Goal: Check status: Check status

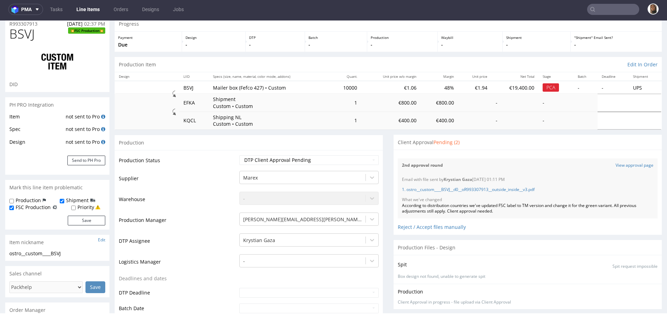
scroll to position [253, 0]
click at [621, 161] on div "2nd approval round View approval page" at bounding box center [528, 165] width 260 height 14
click at [621, 165] on link "View approval page" at bounding box center [635, 166] width 38 height 6
click at [435, 226] on div "Reject / Accept files manually" at bounding box center [528, 225] width 260 height 12
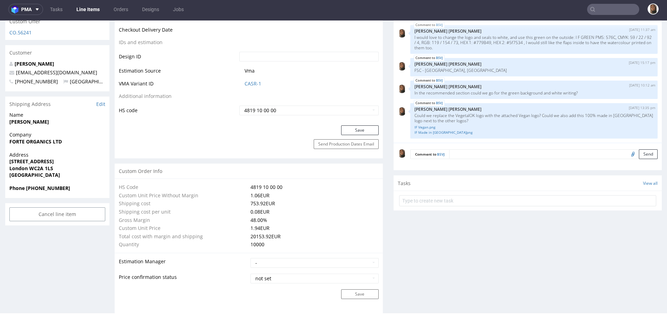
scroll to position [352, 0]
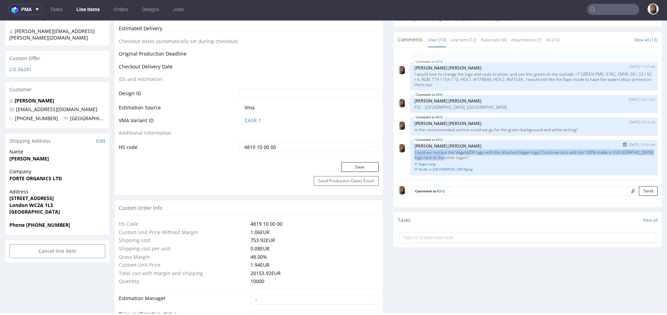
drag, startPoint x: 456, startPoint y: 158, endPoint x: 406, endPoint y: 151, distance: 49.8
click at [410, 151] on div "BSVJ 10th Sep 25 | 13:35 pm Angelina Marć Could we replace the VegetalOK logo w…" at bounding box center [533, 157] width 247 height 35
copy p "Could we replace the VegetalOK logo with the attached Vegan logo? Could we also…"
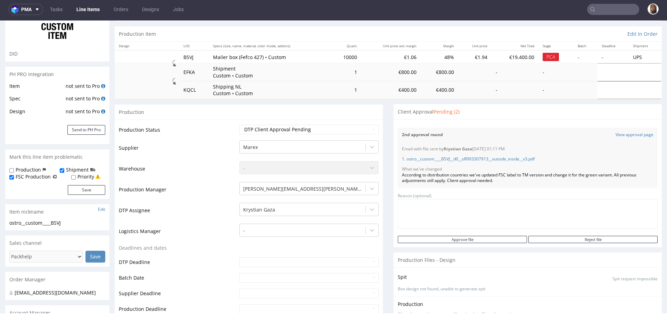
scroll to position [65, 0]
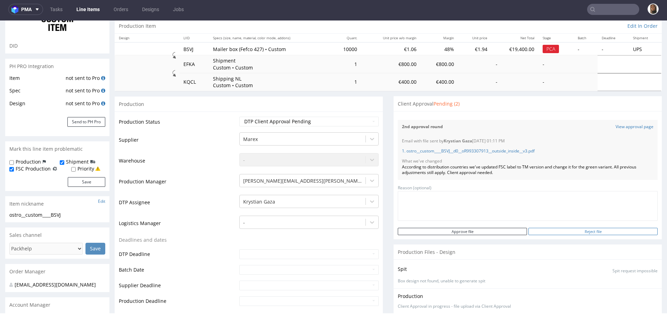
click at [575, 229] on input "Reject file" at bounding box center [593, 231] width 129 height 7
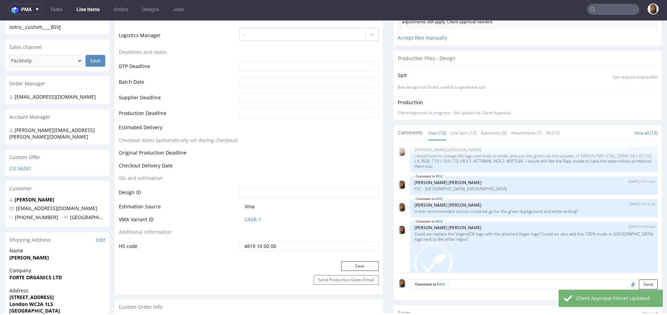
scroll to position [0, 0]
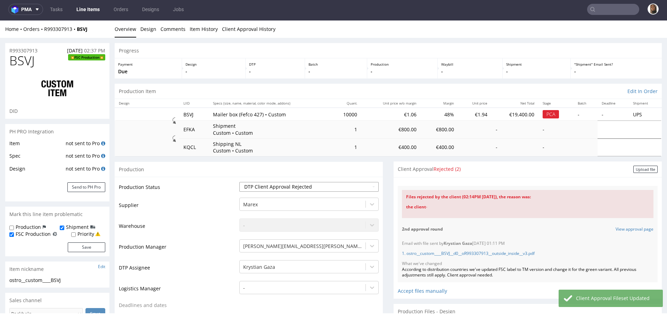
click at [255, 187] on select "Waiting for Artwork Waiting for Diecut Waiting for Mockup Waiting for DTP Waiti…" at bounding box center [308, 187] width 139 height 10
select select "back_for_dtp"
click at [239, 182] on select "Waiting for Artwork Waiting for Diecut Waiting for Mockup Waiting for DTP Waiti…" at bounding box center [308, 187] width 139 height 10
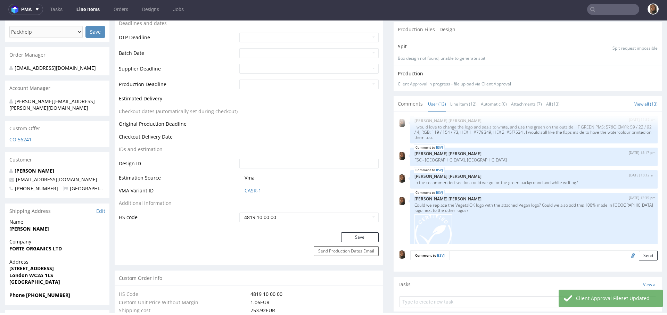
scroll to position [387, 0]
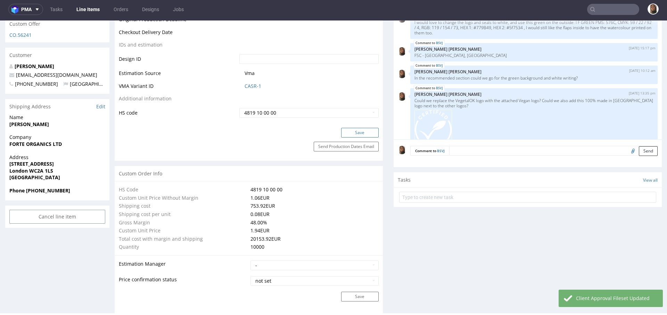
click at [351, 133] on button "Save" at bounding box center [360, 133] width 38 height 10
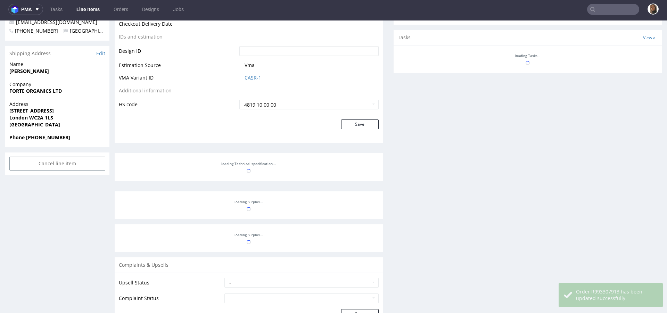
scroll to position [332, 0]
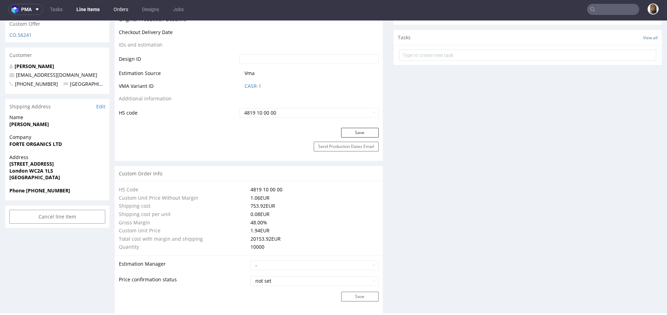
click at [121, 6] on link "Orders" at bounding box center [120, 9] width 23 height 11
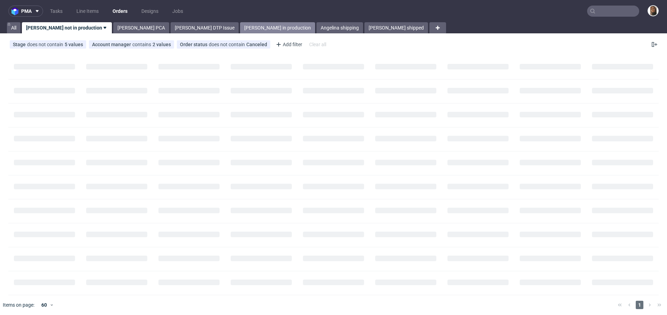
click at [240, 25] on link "Angelina in production" at bounding box center [277, 27] width 75 height 11
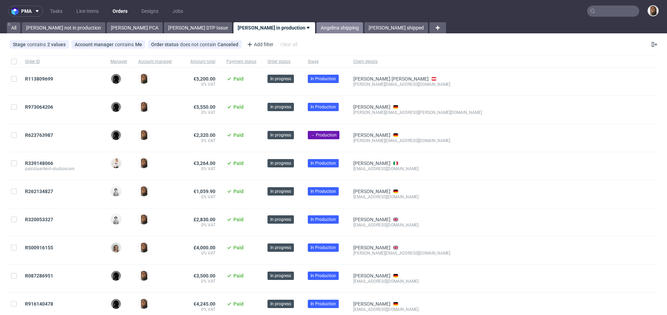
click at [317, 26] on link "Angelina shipping" at bounding box center [340, 27] width 47 height 11
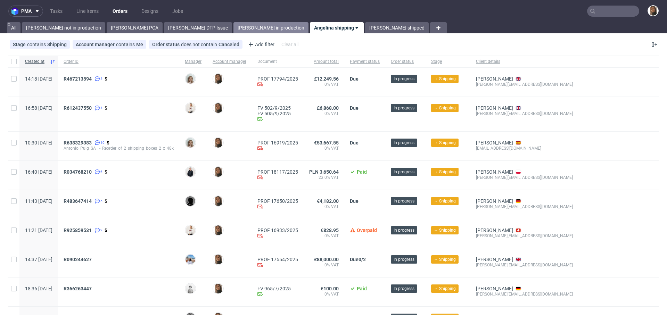
click at [234, 26] on link "Angelina in production" at bounding box center [271, 27] width 75 height 11
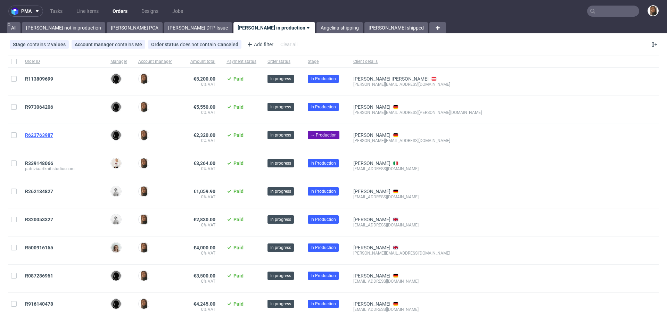
click at [40, 137] on span "R623763987" at bounding box center [39, 135] width 28 height 6
click at [317, 28] on link "Angelina shipping" at bounding box center [340, 27] width 47 height 11
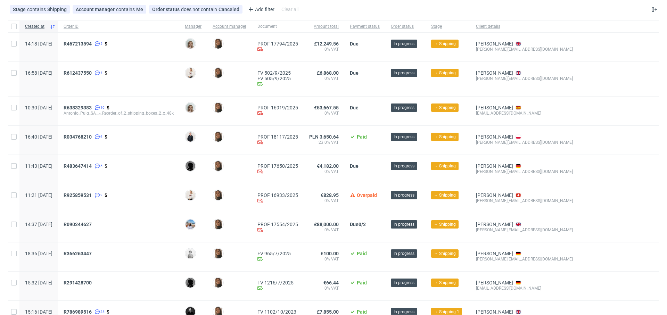
scroll to position [34, 0]
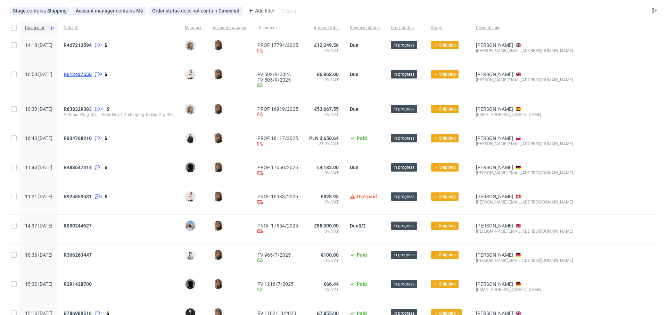
click at [92, 75] on span "R612437550" at bounding box center [78, 75] width 28 height 6
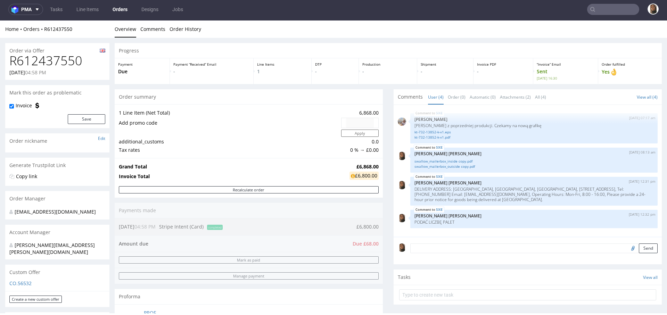
scroll to position [394, 0]
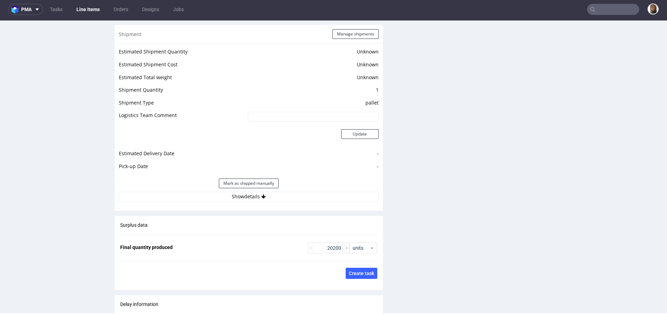
scroll to position [960, 0]
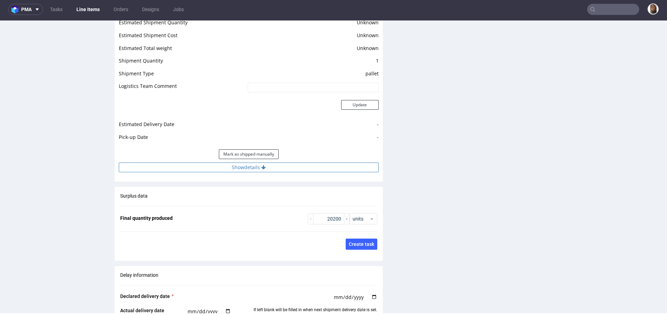
click at [242, 163] on button "Show details" at bounding box center [249, 168] width 260 height 10
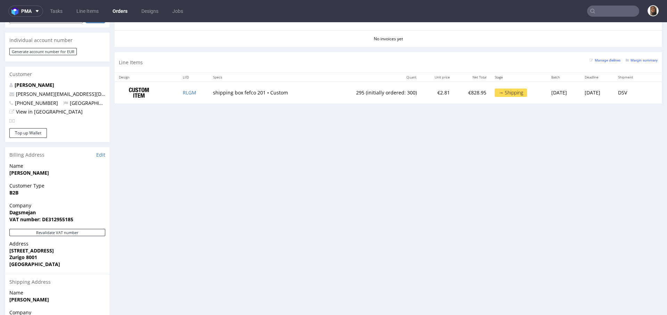
scroll to position [239, 0]
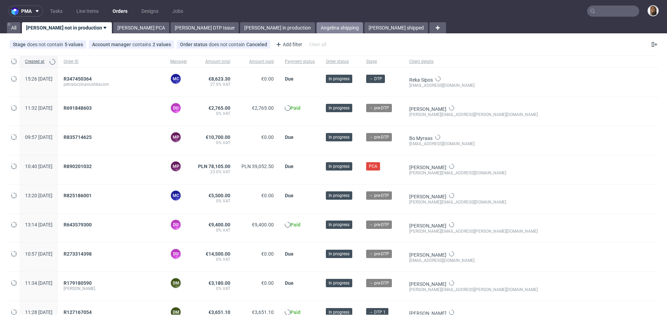
click at [317, 31] on link "Angelina shipping" at bounding box center [340, 27] width 47 height 11
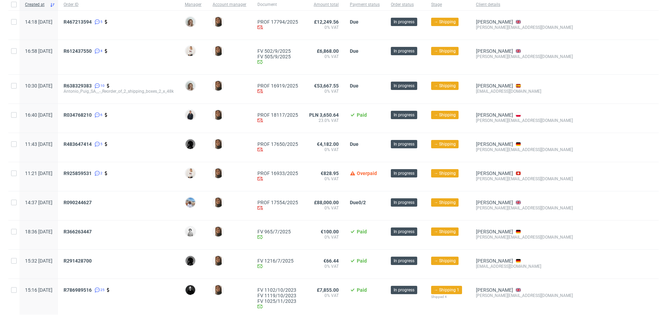
scroll to position [57, 0]
click at [92, 144] on span "R483647414" at bounding box center [78, 144] width 28 height 6
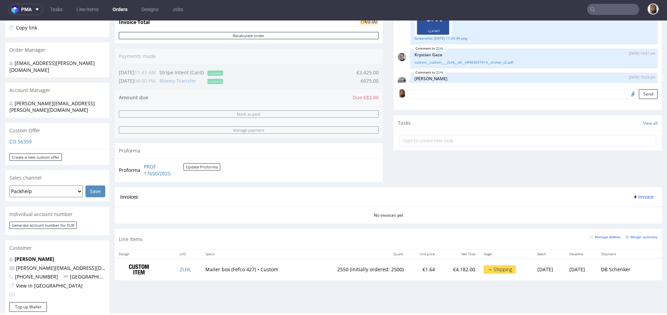
scroll to position [223, 0]
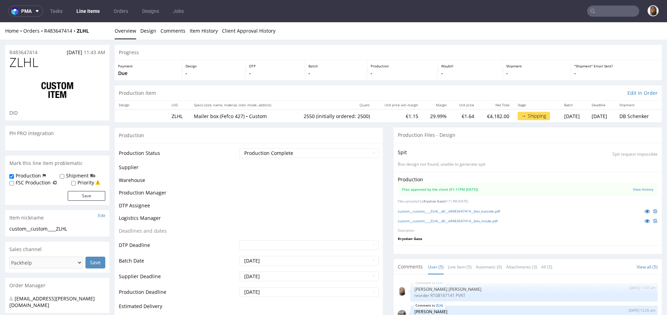
scroll to position [56, 0]
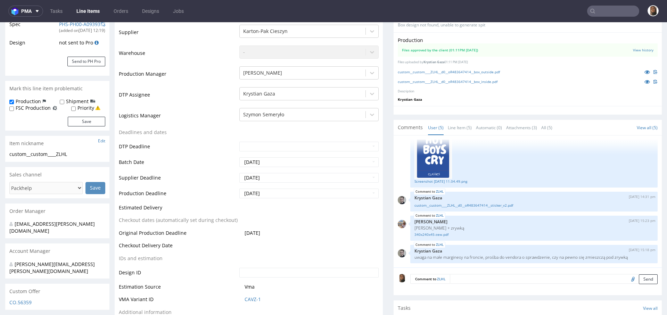
type input "2550"
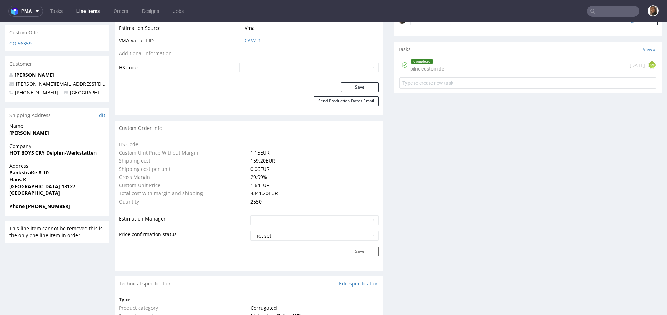
scroll to position [402, 0]
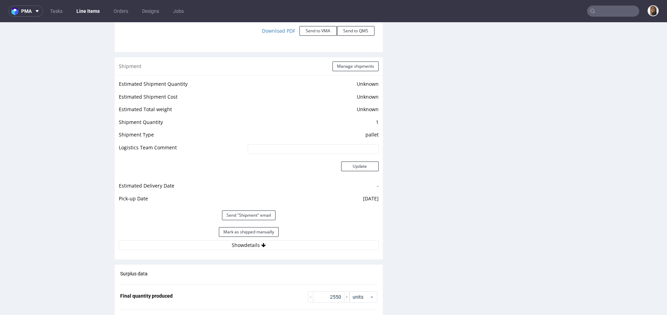
scroll to position [980, 0]
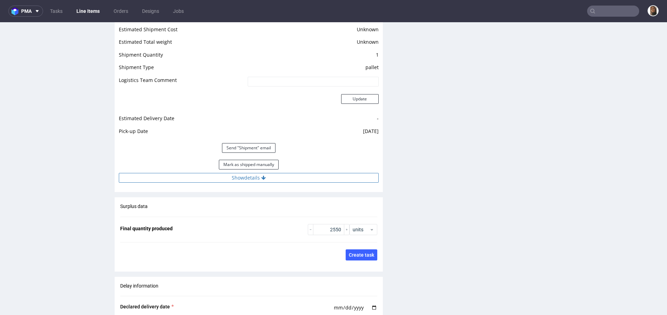
click at [243, 178] on button "Show details" at bounding box center [249, 178] width 260 height 10
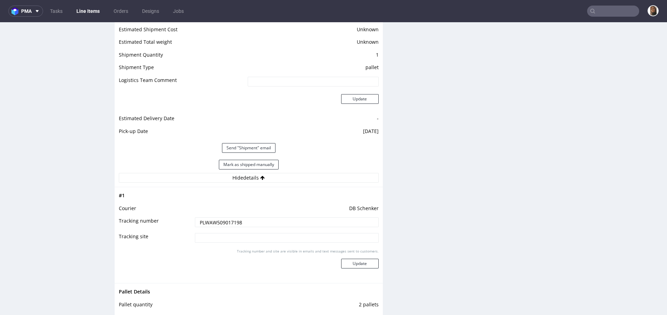
drag, startPoint x: 244, startPoint y: 224, endPoint x: 170, endPoint y: 224, distance: 74.4
click at [169, 224] on tr "Tracking number PLWAW509017198" at bounding box center [249, 225] width 260 height 16
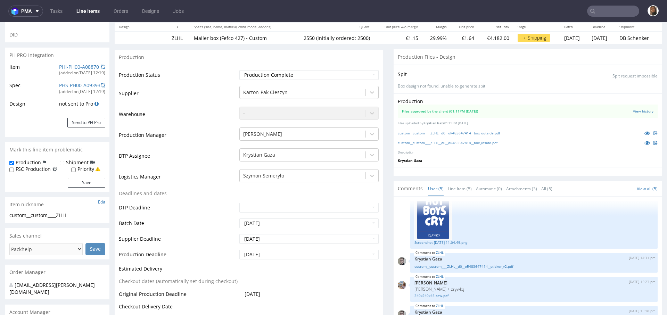
scroll to position [0, 0]
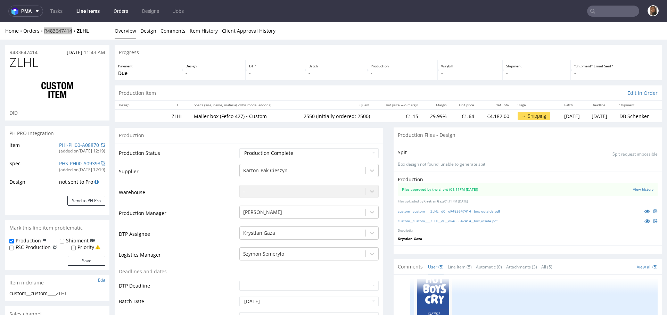
click at [117, 11] on link "Orders" at bounding box center [120, 11] width 23 height 11
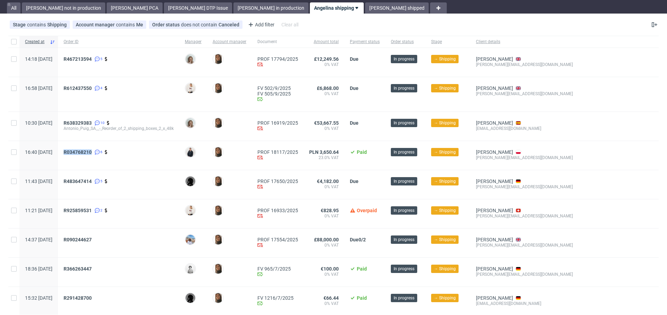
scroll to position [21, 0]
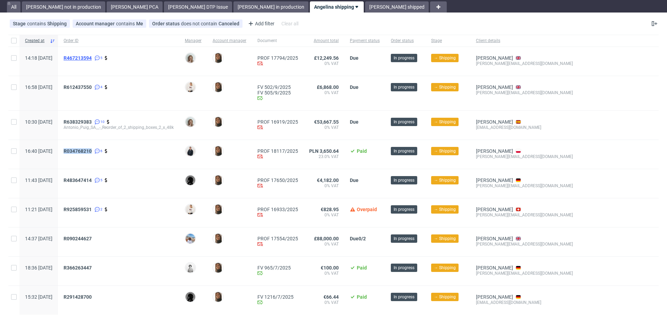
click at [92, 55] on span "R467213594" at bounding box center [78, 58] width 28 height 6
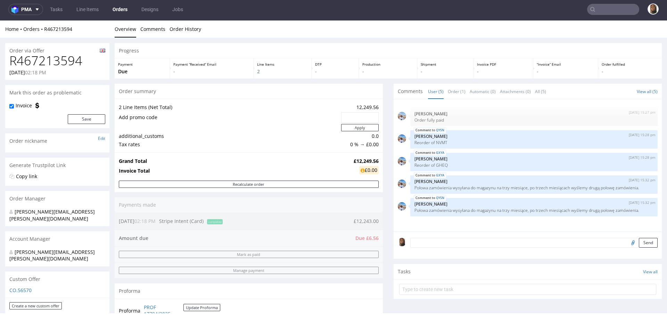
scroll to position [220, 0]
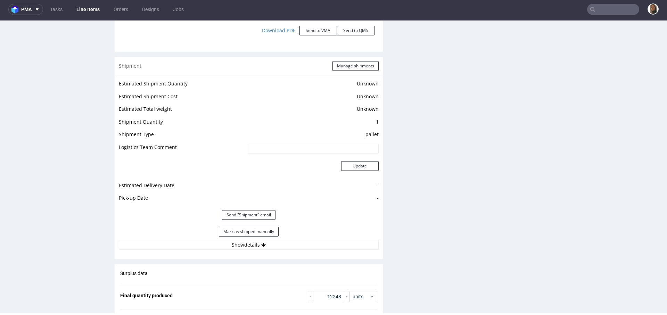
scroll to position [878, 0]
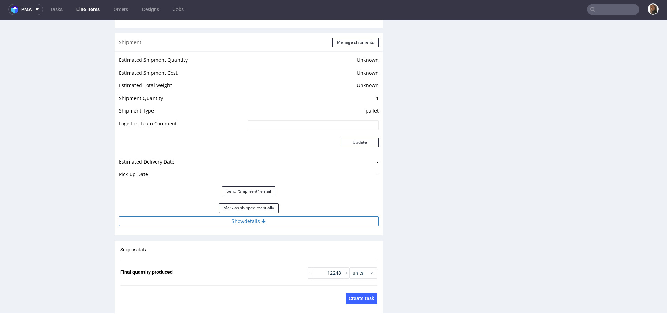
click at [227, 217] on button "Show details" at bounding box center [249, 222] width 260 height 10
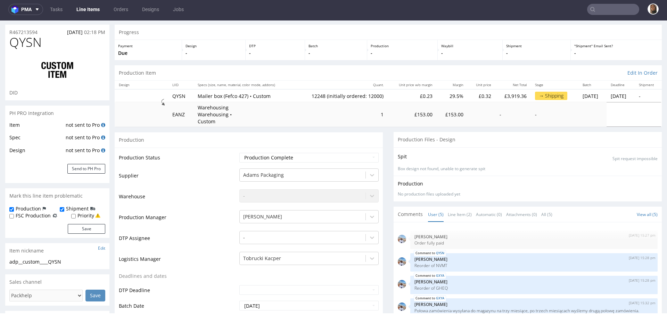
scroll to position [0, 0]
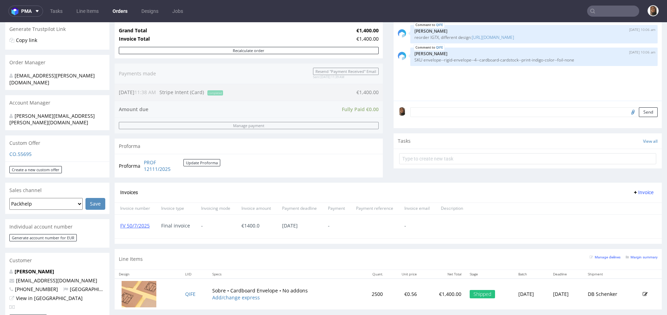
scroll to position [154, 0]
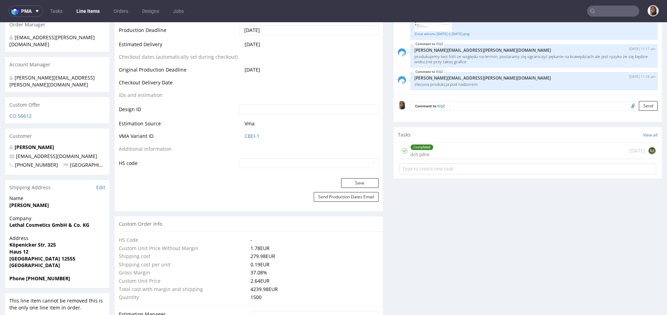
scroll to position [290, 0]
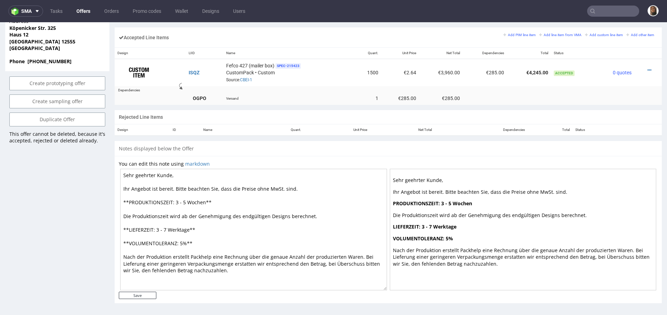
scroll to position [2, 0]
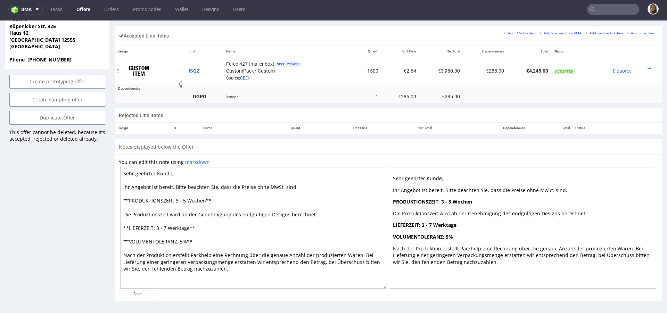
click at [246, 77] on link "CBEI-1" at bounding box center [246, 78] width 12 height 5
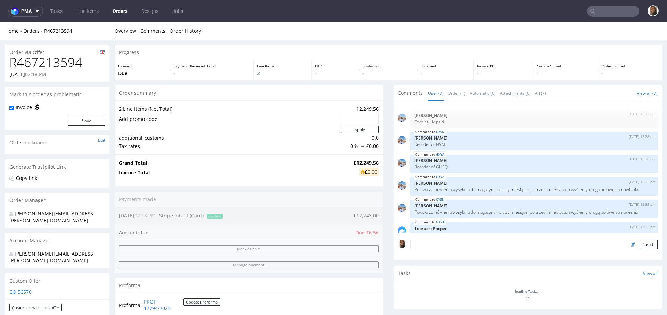
scroll to position [45, 0]
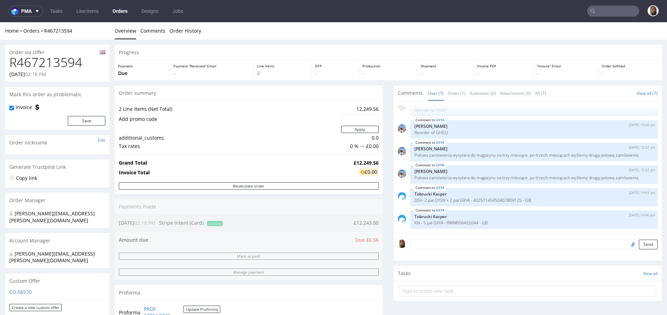
click at [64, 60] on h1 "R467213594" at bounding box center [57, 63] width 96 height 14
copy h1 "R467213594"
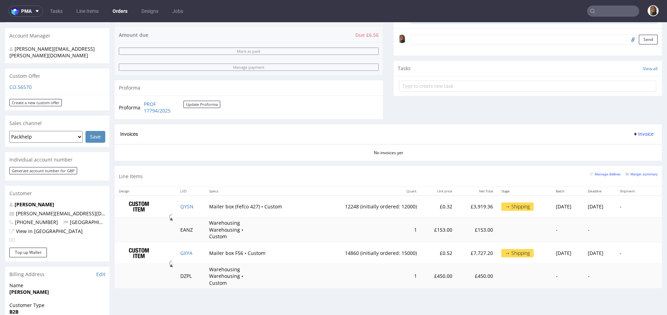
scroll to position [0, 0]
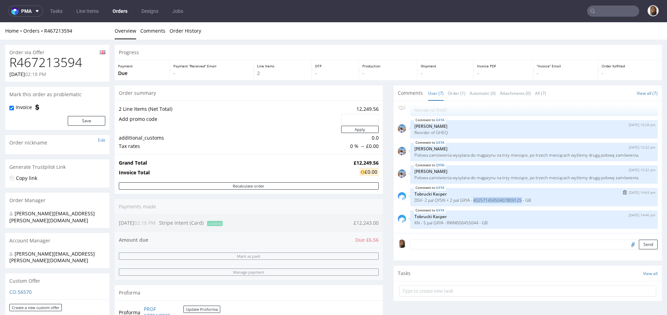
drag, startPoint x: 471, startPoint y: 199, endPoint x: 522, endPoint y: 200, distance: 50.4
click at [522, 200] on p "DSV- 2 pal QYSN + 2 pal GXYA - 40257145950407809125 - GB" at bounding box center [534, 200] width 239 height 5
copy p "40257145950407809125"
drag, startPoint x: 443, startPoint y: 222, endPoint x: 477, endPoint y: 221, distance: 33.4
click at [477, 221] on p "KN - 5 pal GXYA - RWM006455044 - GB" at bounding box center [534, 222] width 239 height 5
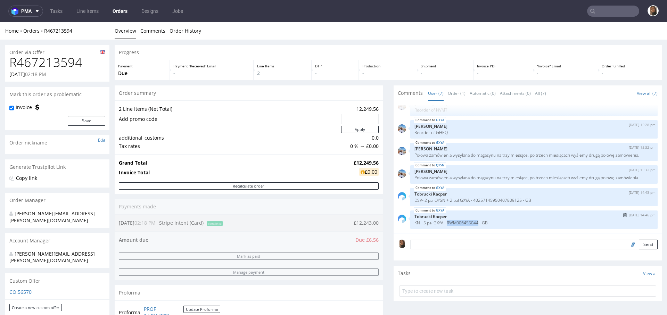
copy p "RWM006455044"
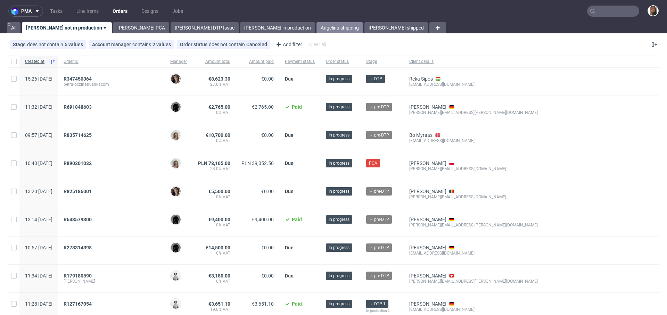
click at [317, 27] on link "Angelina shipping" at bounding box center [340, 27] width 47 height 11
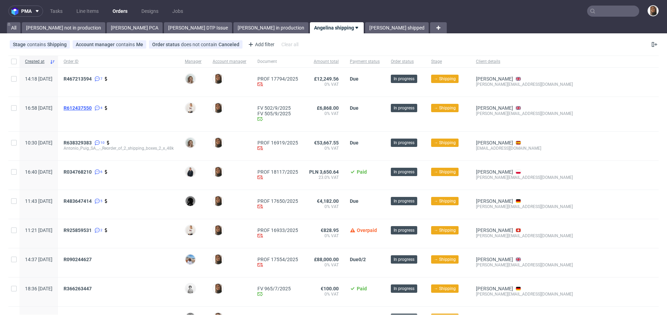
click at [91, 108] on span "R612437550" at bounding box center [78, 108] width 28 height 6
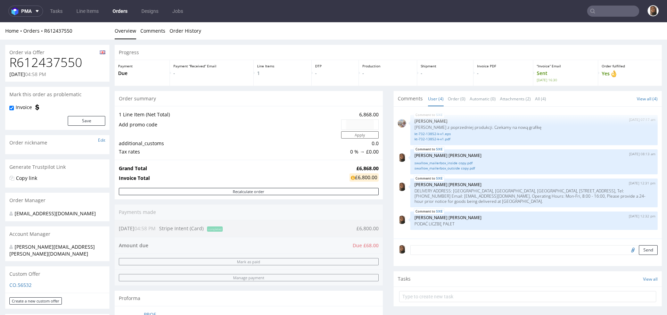
scroll to position [213, 0]
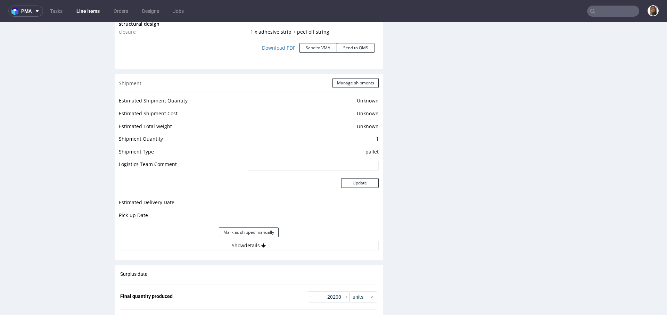
scroll to position [967, 0]
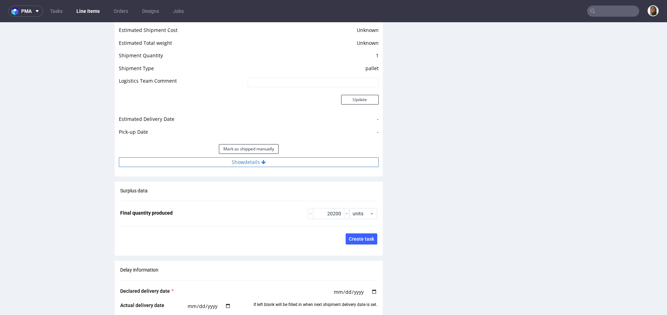
click at [251, 157] on button "Show details" at bounding box center [249, 162] width 260 height 10
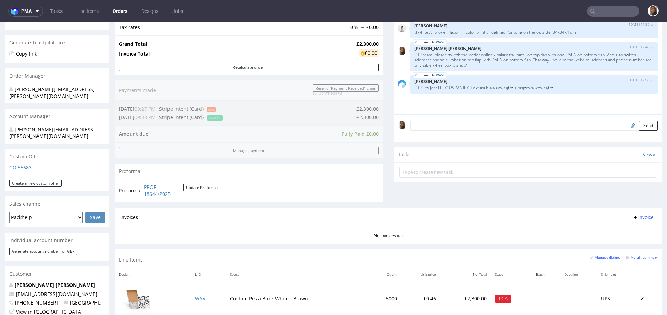
scroll to position [306, 0]
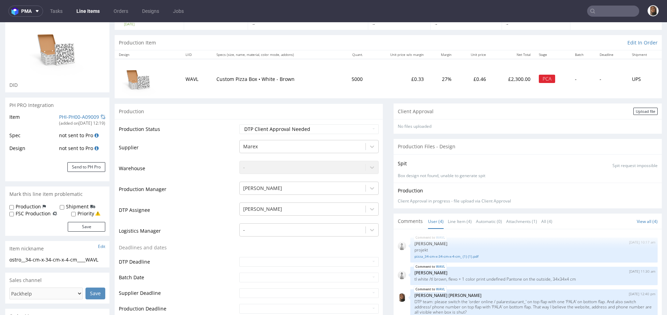
scroll to position [53, 0]
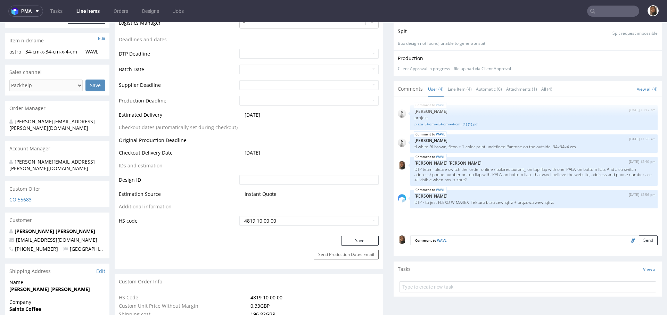
scroll to position [323, 0]
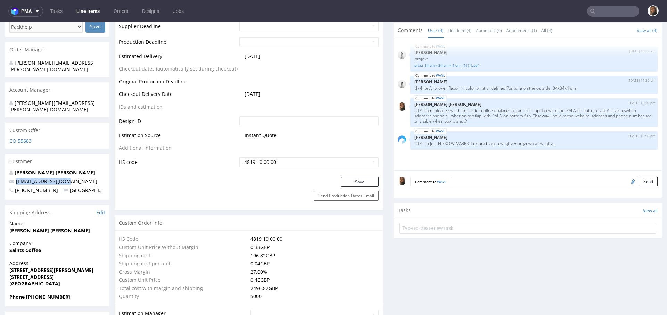
drag, startPoint x: 71, startPoint y: 175, endPoint x: 0, endPoint y: 175, distance: 70.9
copy span "[EMAIL_ADDRESS][DOMAIN_NAME]"
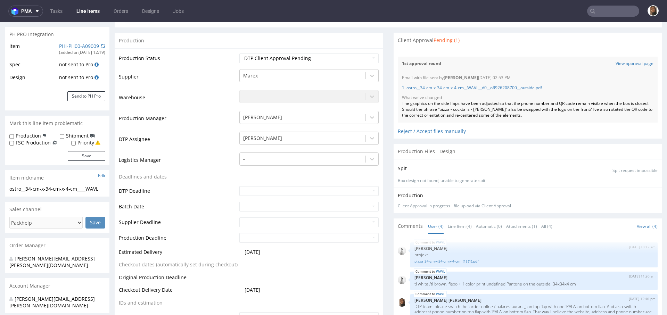
scroll to position [46, 0]
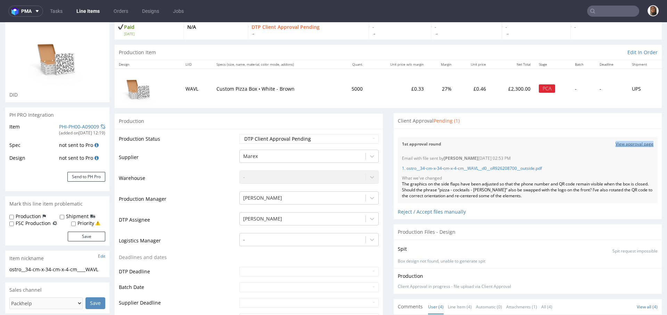
copy link "View approval page"
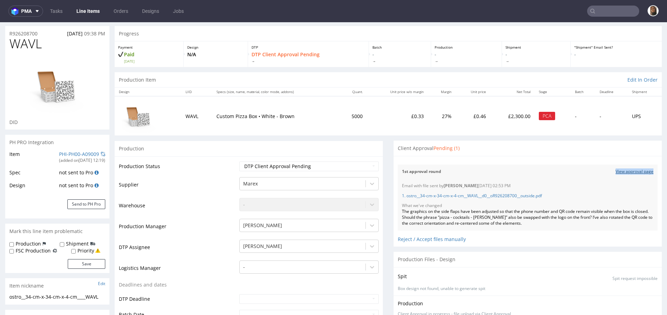
copy link "View approval page"
click at [121, 8] on link "Orders" at bounding box center [120, 11] width 23 height 11
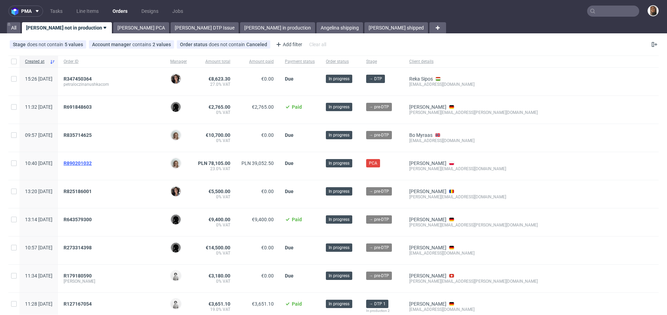
click at [92, 162] on span "R890201032" at bounding box center [78, 164] width 28 height 6
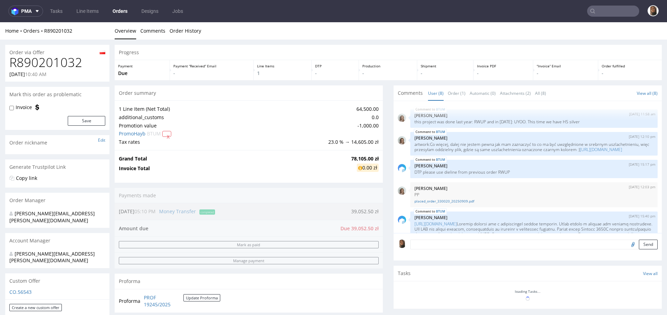
scroll to position [268, 0]
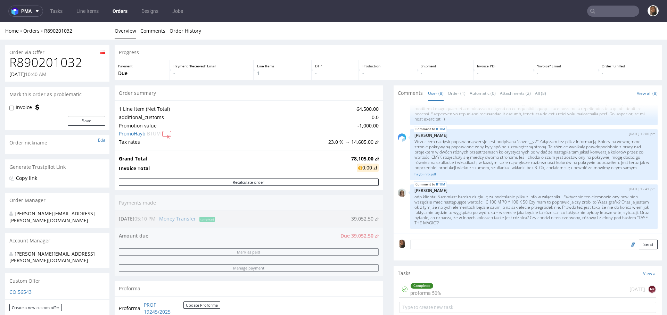
click at [120, 12] on link "Orders" at bounding box center [119, 11] width 23 height 11
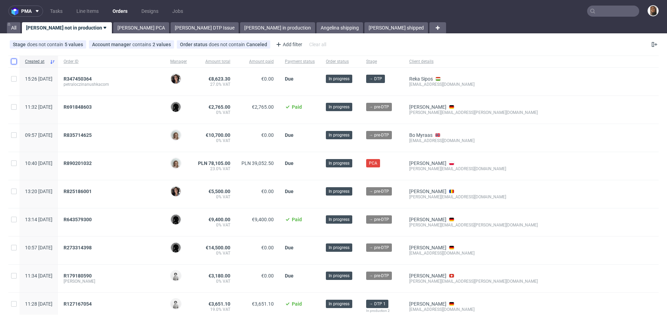
click at [16, 59] on input "checkbox" at bounding box center [14, 62] width 6 height 6
checkbox input "true"
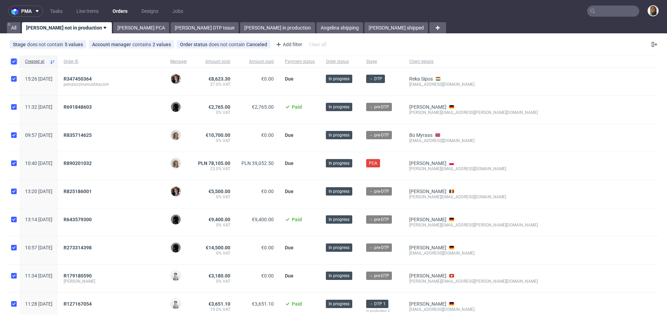
checkbox input "true"
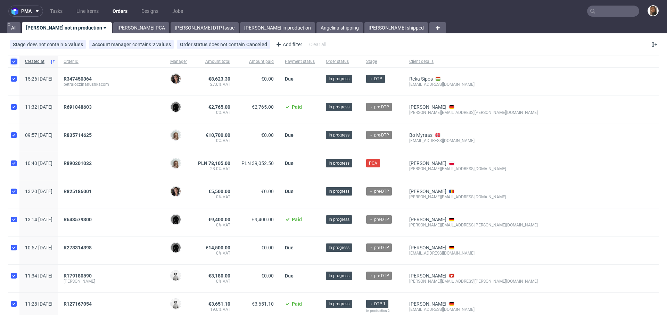
checkbox input "true"
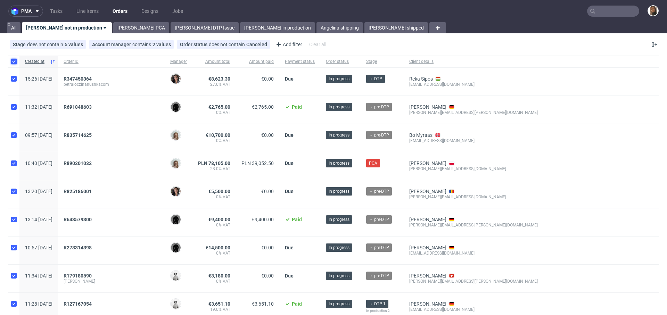
checkbox input "true"
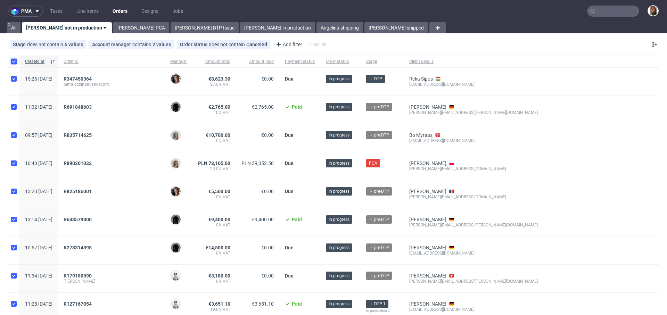
checkbox input "true"
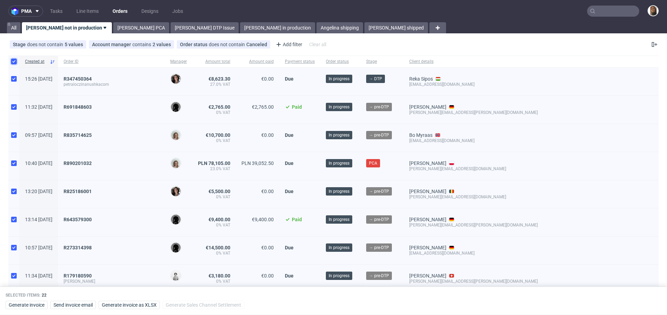
click at [15, 59] on input "checkbox" at bounding box center [14, 62] width 6 height 6
checkbox input "false"
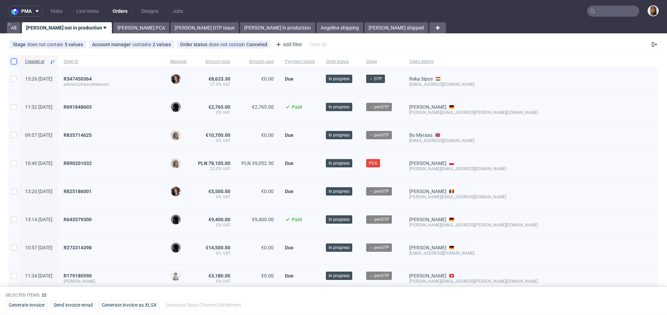
checkbox input "false"
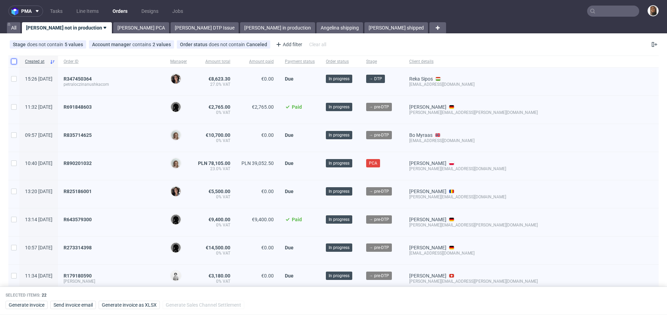
checkbox input "false"
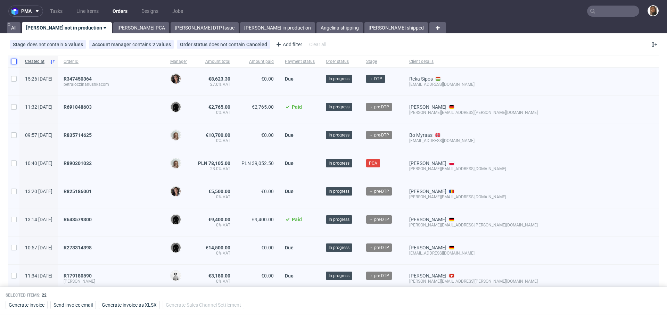
checkbox input "false"
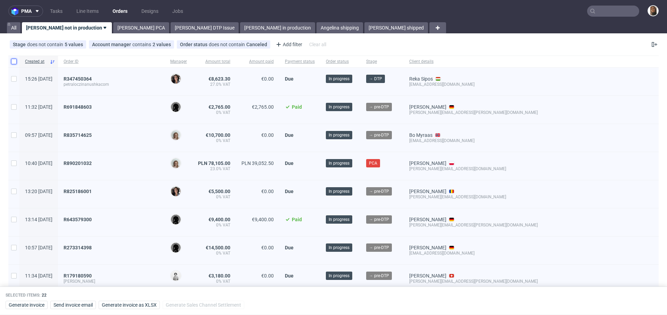
checkbox input "false"
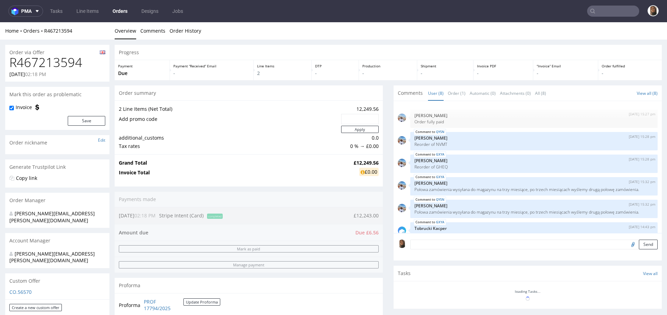
scroll to position [67, 0]
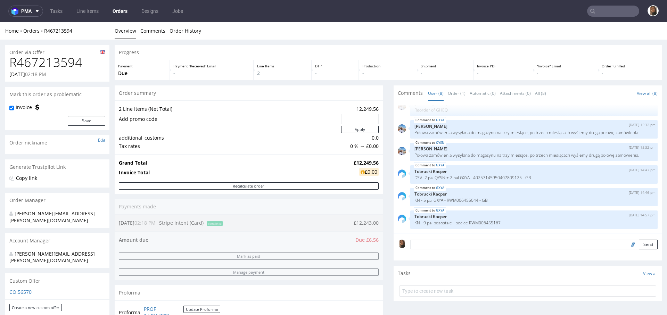
click at [68, 60] on h1 "R467213594" at bounding box center [57, 63] width 96 height 14
copy h1 "R467213594"
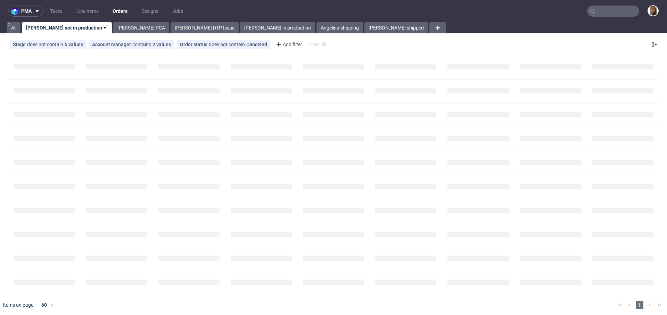
click at [609, 11] on input "text" at bounding box center [613, 11] width 52 height 11
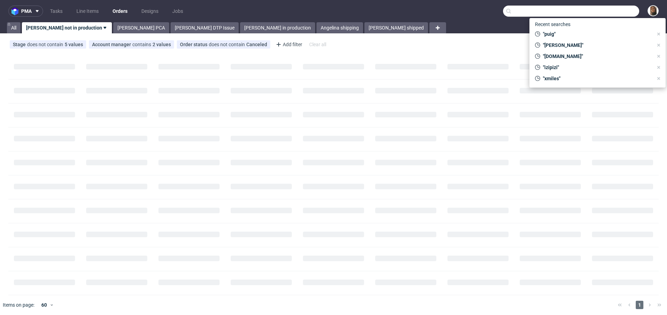
paste input "R467213594"
type input "R467213594"
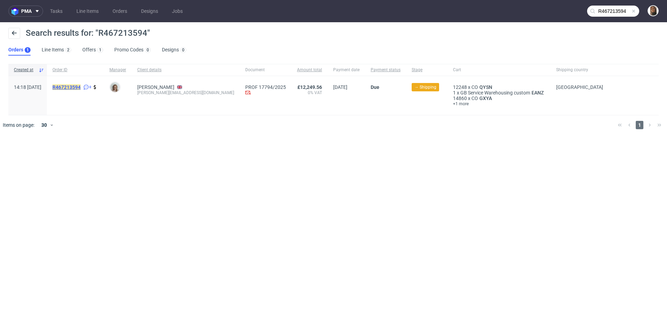
click at [81, 88] on mark "R467213594" at bounding box center [66, 87] width 28 height 6
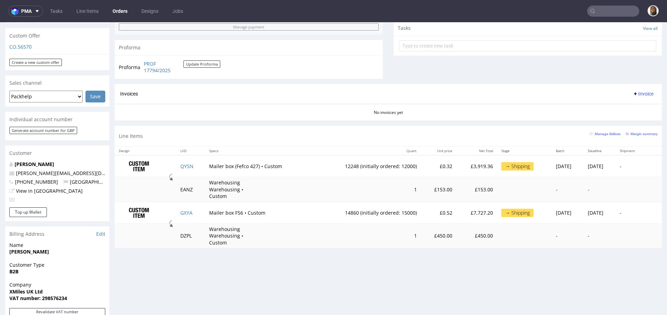
scroll to position [301, 0]
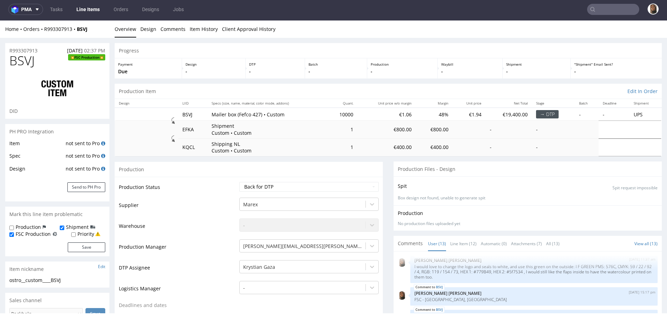
scroll to position [167, 0]
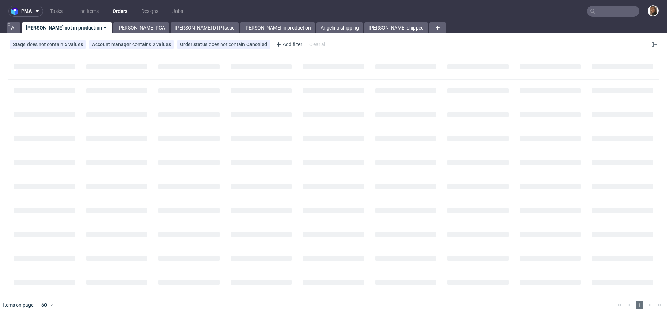
click at [595, 13] on input "text" at bounding box center [613, 11] width 52 height 11
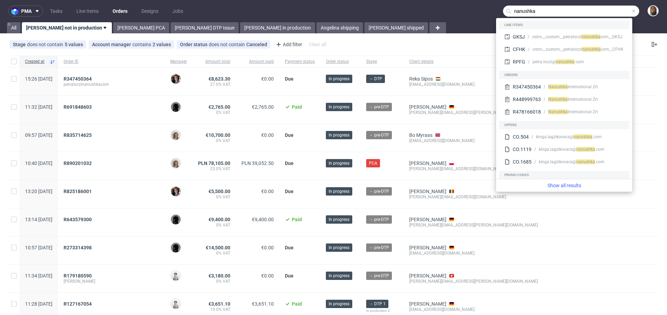
type input "nanushka"
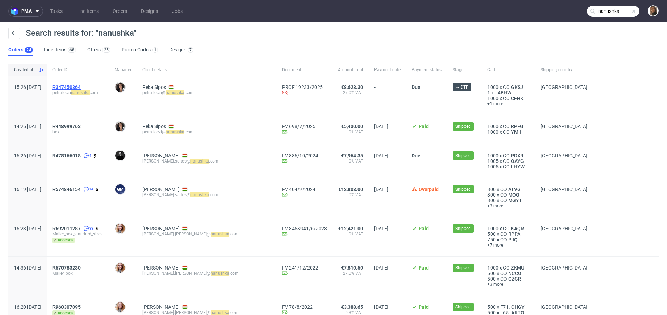
click at [81, 86] on span "R347450364" at bounding box center [66, 87] width 28 height 6
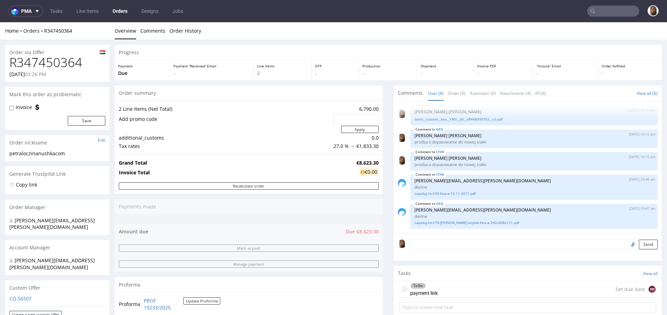
click at [56, 66] on h1 "R347450364" at bounding box center [57, 63] width 96 height 14
copy h1 "R347450364"
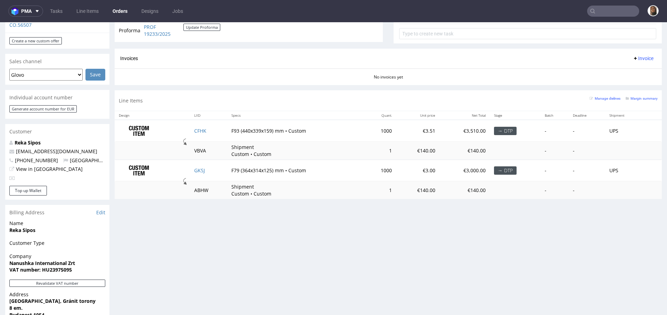
scroll to position [295, 0]
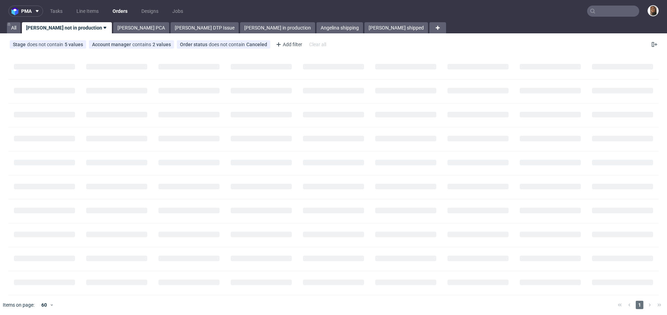
click at [611, 8] on input "text" at bounding box center [613, 11] width 52 height 11
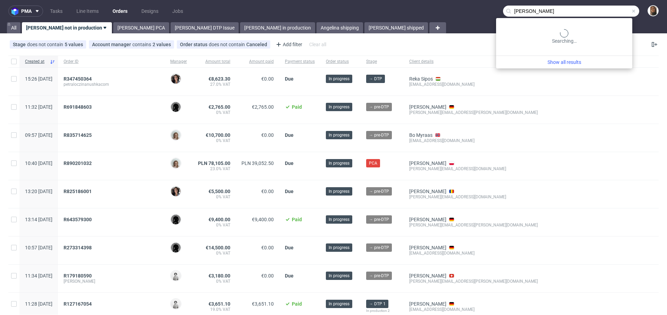
type input "hannes geng"
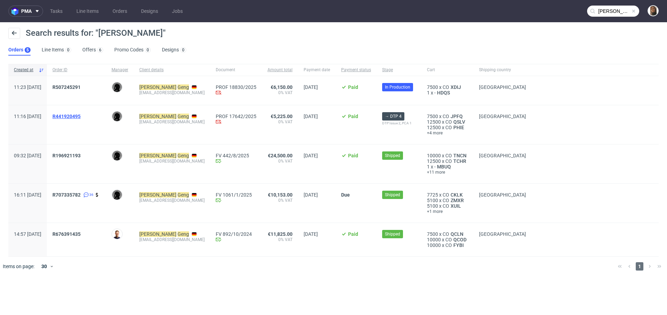
click at [81, 119] on span "R441920495" at bounding box center [66, 117] width 28 height 6
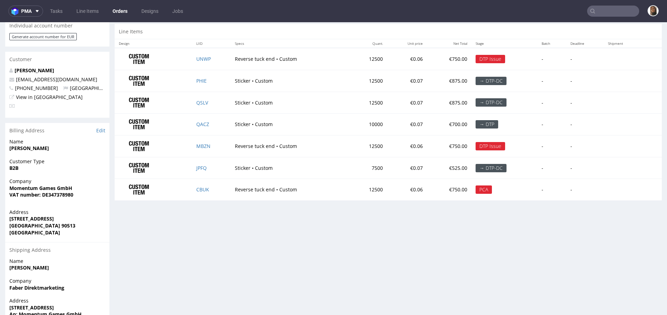
scroll to position [736, 0]
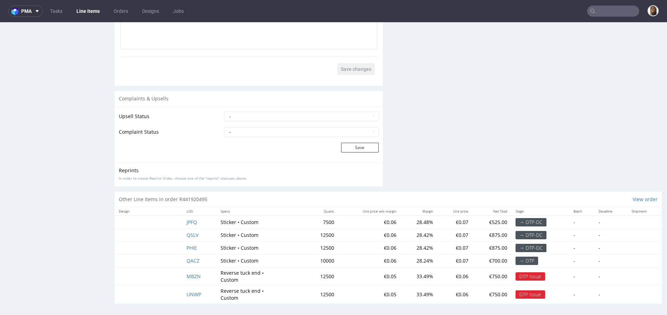
scroll to position [2, 0]
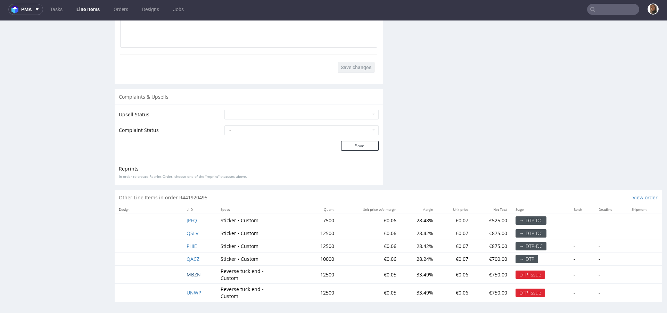
click at [194, 273] on span "MBZN" at bounding box center [194, 274] width 14 height 7
click at [193, 290] on span "UNWP" at bounding box center [194, 293] width 15 height 7
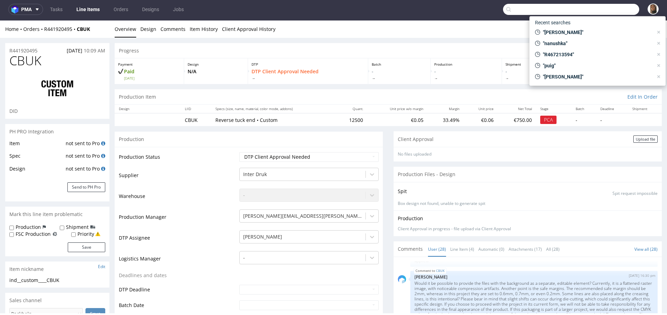
click at [612, 12] on input "text" at bounding box center [571, 9] width 136 height 11
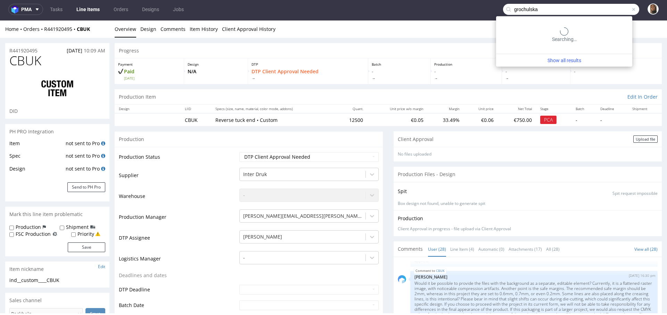
type input "grochulska"
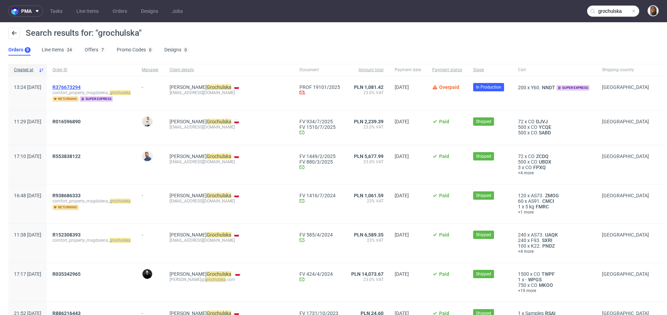
click at [81, 88] on span "R376673294" at bounding box center [66, 87] width 28 height 6
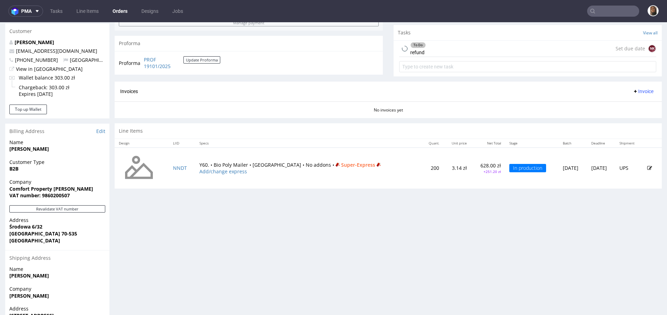
scroll to position [192, 0]
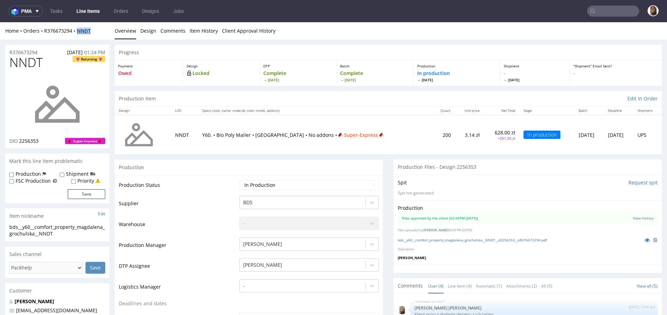
scroll to position [0, 0]
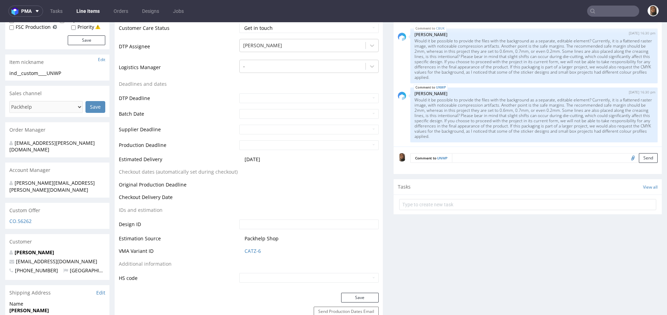
scroll to position [226, 0]
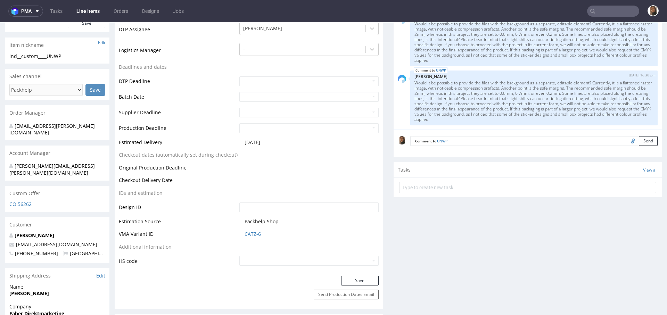
click at [491, 142] on textarea at bounding box center [555, 141] width 206 height 10
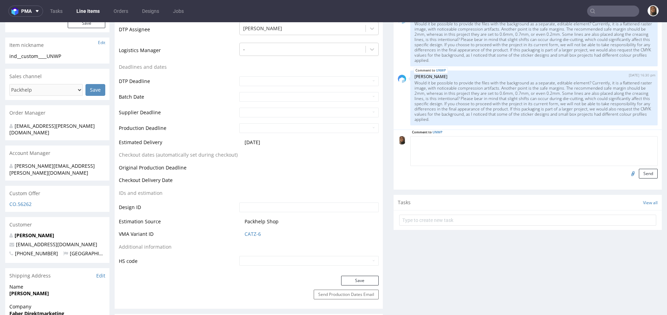
paste textarea "[URL][DOMAIN_NAME]"
type textarea "[URL][DOMAIN_NAME]"
click at [639, 172] on button "Send" at bounding box center [648, 174] width 19 height 10
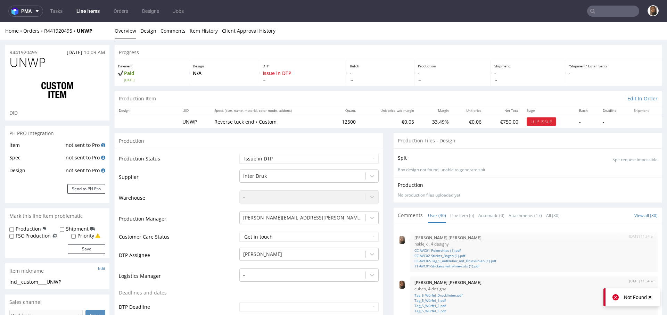
scroll to position [781, 0]
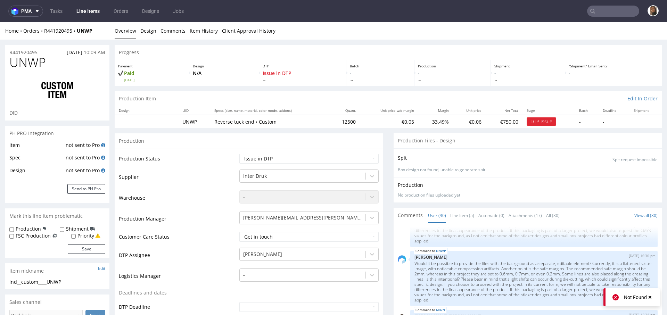
click at [272, 153] on td "Waiting for Artwork Waiting for Diecut Waiting for Mockup Waiting for DTP Waiti…" at bounding box center [308, 161] width 141 height 16
click at [272, 155] on select "Waiting for Artwork Waiting for Diecut Waiting for Mockup Waiting for DTP Waiti…" at bounding box center [308, 159] width 139 height 10
select select "back_for_dtp"
click at [239, 154] on select "Waiting for Artwork Waiting for Diecut Waiting for Mockup Waiting for DTP Waiti…" at bounding box center [308, 159] width 139 height 10
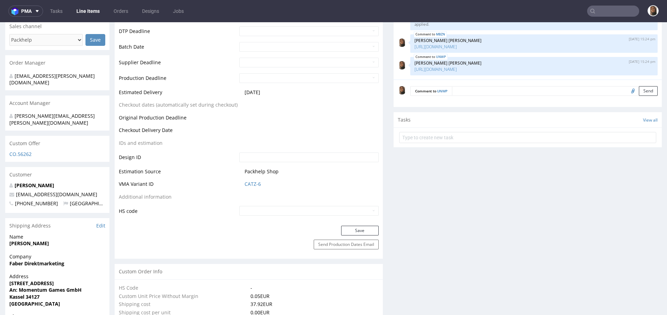
scroll to position [285, 0]
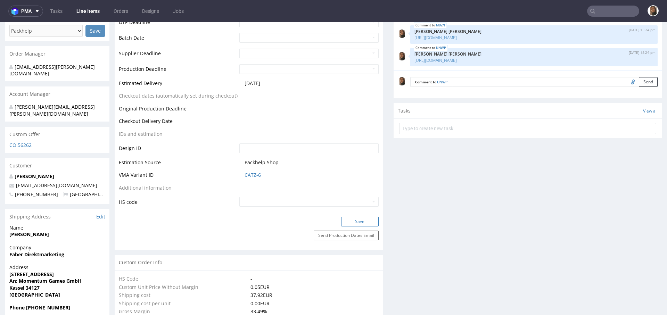
click at [353, 218] on button "Save" at bounding box center [360, 222] width 38 height 10
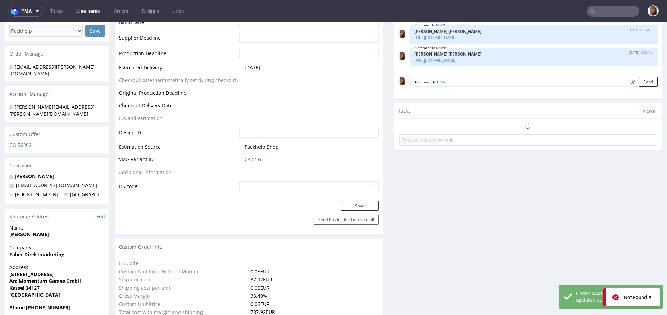
scroll to position [781, 0]
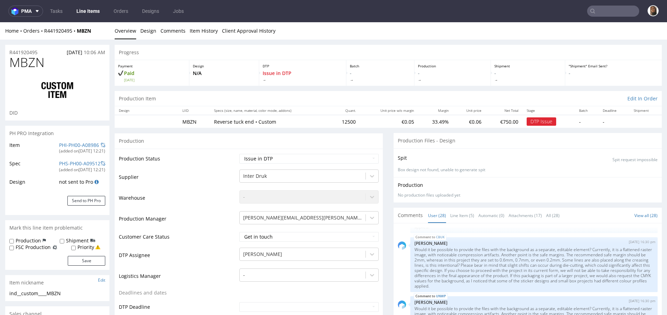
scroll to position [60, 0]
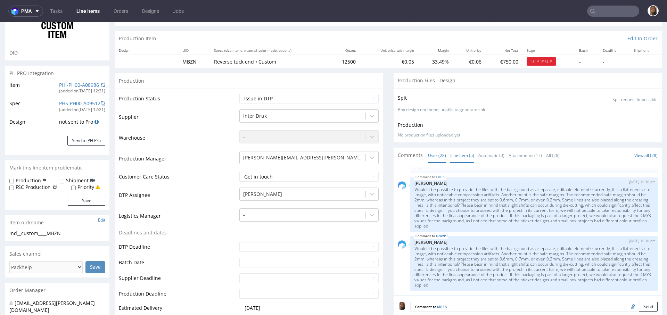
click at [455, 153] on link "Line Item (5)" at bounding box center [462, 155] width 24 height 15
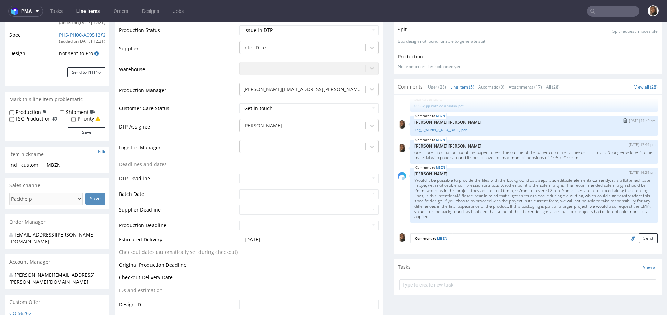
scroll to position [206, 0]
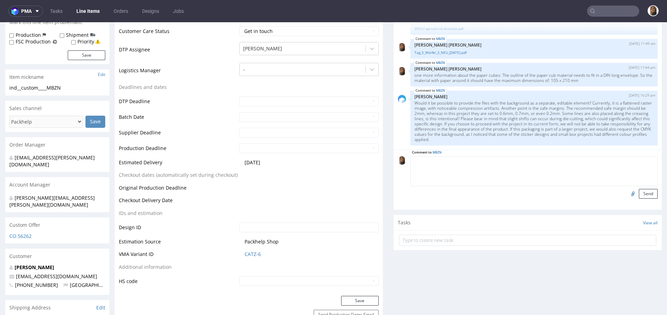
click at [458, 163] on textarea at bounding box center [533, 171] width 247 height 30
paste textarea "https://drive.google.com/drive/folders/1jjAXJkNBbnzahOl0FISjkOrhP57voxU8"
type textarea "https://drive.google.com/drive/folders/1jjAXJkNBbnzahOl0FISjkOrhP57voxU8"
click at [639, 193] on button "Send" at bounding box center [648, 194] width 19 height 10
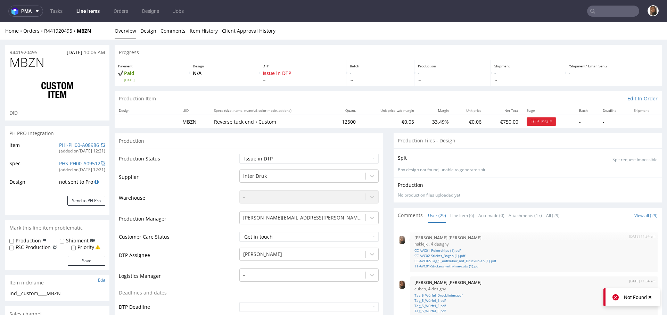
scroll to position [758, 0]
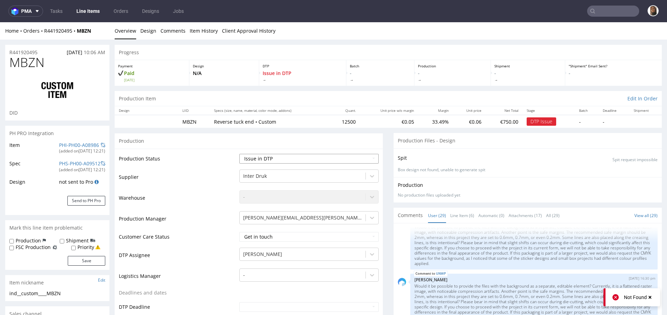
click at [283, 156] on select "Waiting for Artwork Waiting for Diecut Waiting for Mockup Waiting for DTP Waiti…" at bounding box center [308, 159] width 139 height 10
select select "back_for_dtp"
click at [239, 154] on select "Waiting for Artwork Waiting for Diecut Waiting for Mockup Waiting for DTP Waiti…" at bounding box center [308, 159] width 139 height 10
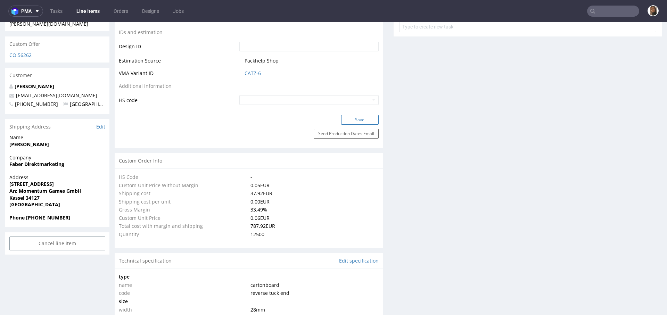
click at [360, 121] on button "Save" at bounding box center [360, 120] width 38 height 10
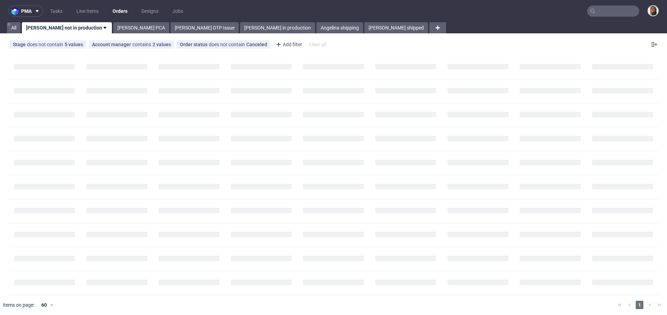
click at [613, 6] on input "text" at bounding box center [613, 11] width 52 height 11
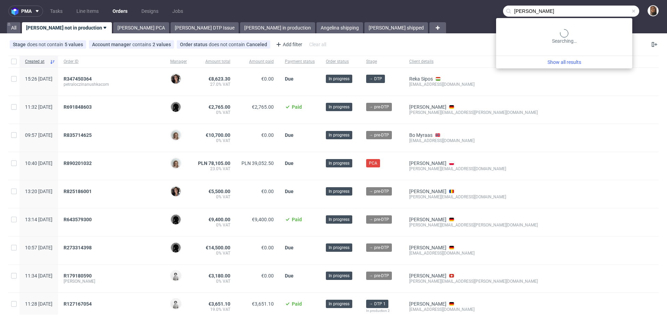
type input "[PERSON_NAME]"
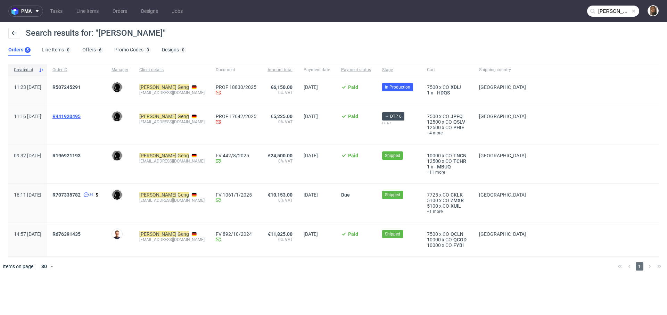
click at [81, 114] on span "R441920495" at bounding box center [66, 117] width 28 height 6
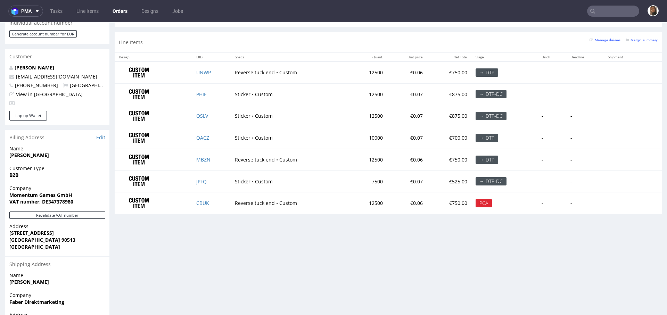
scroll to position [342, 0]
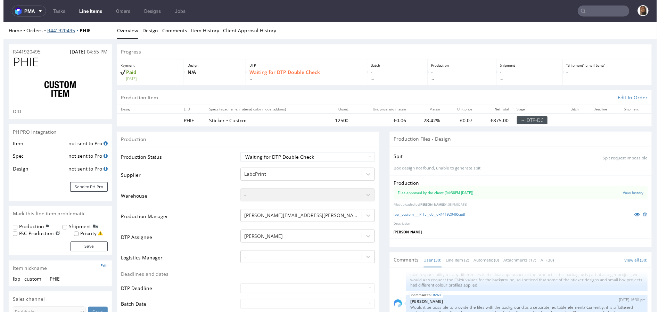
scroll to position [781, 0]
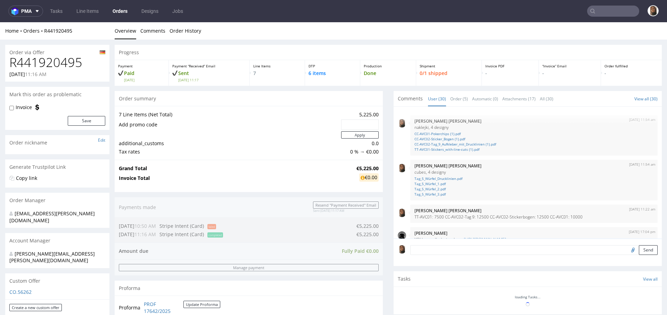
scroll to position [781, 0]
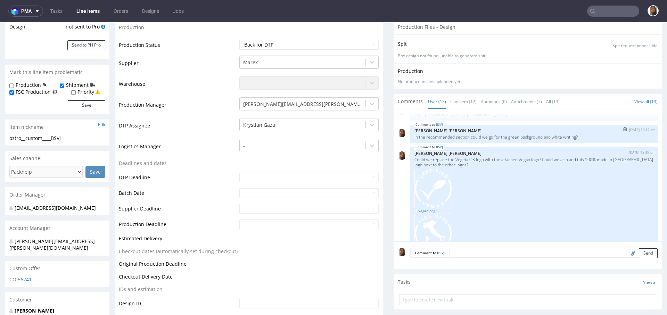
scroll to position [332, 0]
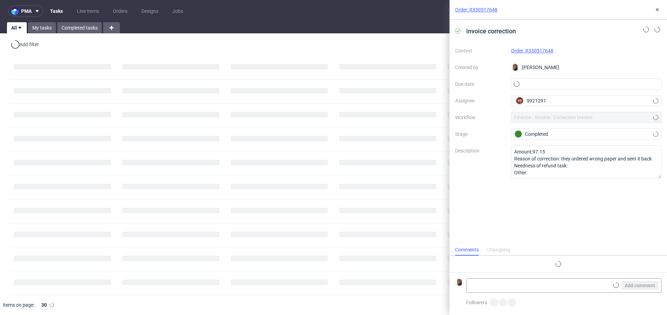
scroll to position [6, 0]
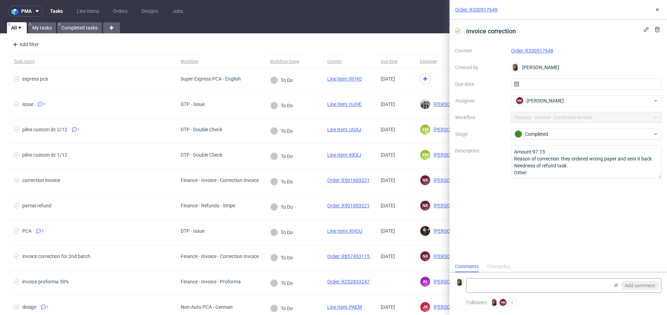
click at [522, 48] on link "Order: R330517648" at bounding box center [532, 51] width 42 height 6
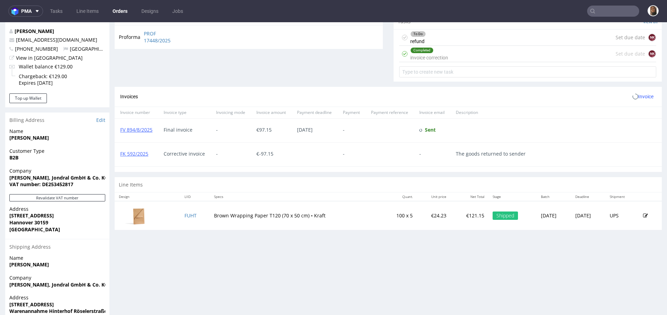
scroll to position [280, 0]
